Goal: Task Accomplishment & Management: Manage account settings

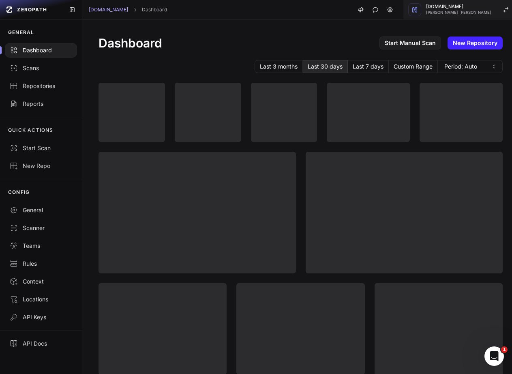
click at [466, 13] on span "Bruno Melo de Souza" at bounding box center [458, 13] width 65 height 4
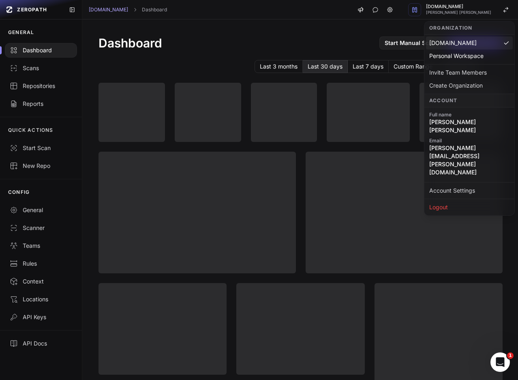
click at [446, 199] on div "Logout" at bounding box center [469, 207] width 90 height 16
click at [445, 201] on div "Logout" at bounding box center [469, 207] width 87 height 13
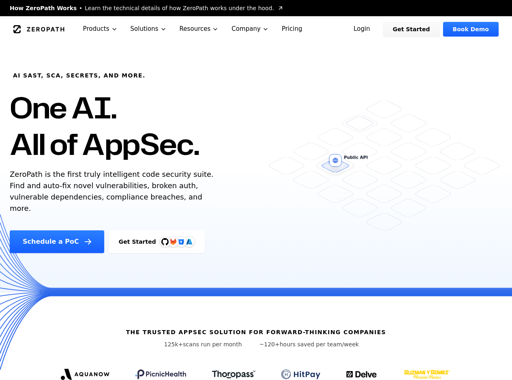
click at [380, 30] on link "Login" at bounding box center [362, 29] width 36 height 15
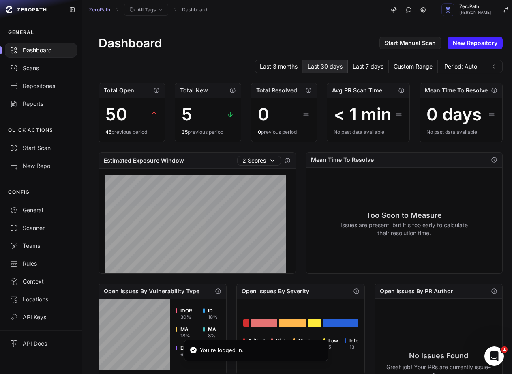
click at [249, 47] on div "Dashboard Start Manual Scan New Repository" at bounding box center [300, 43] width 404 height 15
